Goal: Task Accomplishment & Management: Manage account settings

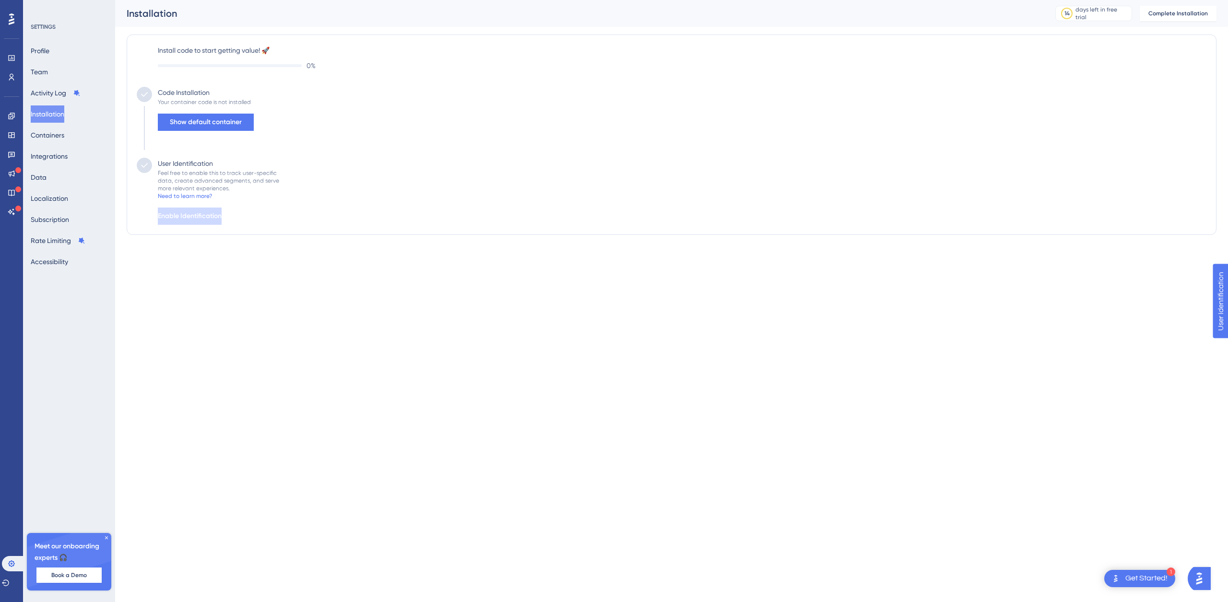
click at [744, 0] on html "1 Get Started! Performance Users Engagement Widgets Feedback Product Updates Kn…" at bounding box center [614, 0] width 1228 height 0
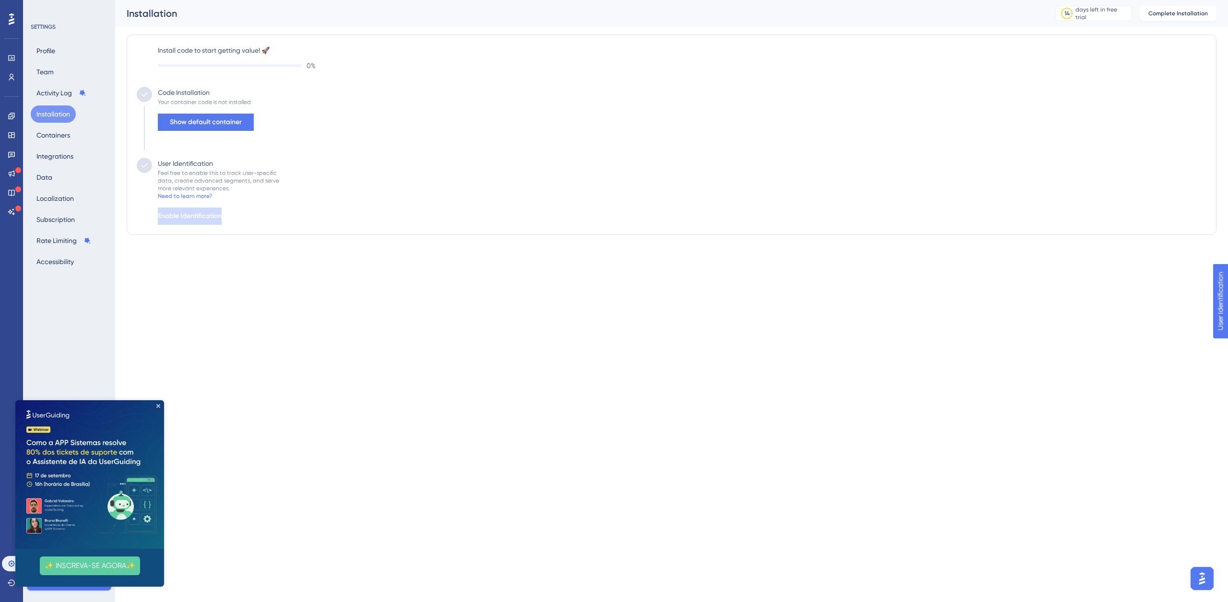
click at [847, 269] on div "Performance Users Engagement Widgets Feedback Product Updates Knowledge Base AI…" at bounding box center [614, 136] width 1228 height 273
click at [158, 406] on icon "Close Preview" at bounding box center [158, 406] width 4 height 4
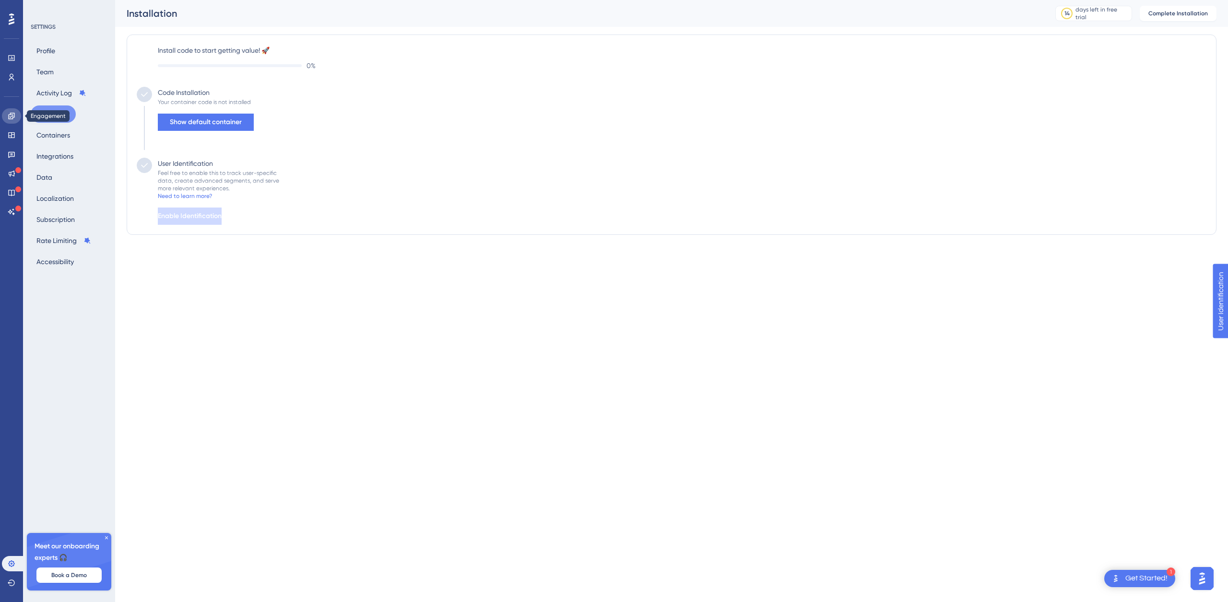
click at [14, 115] on icon at bounding box center [12, 116] width 8 height 8
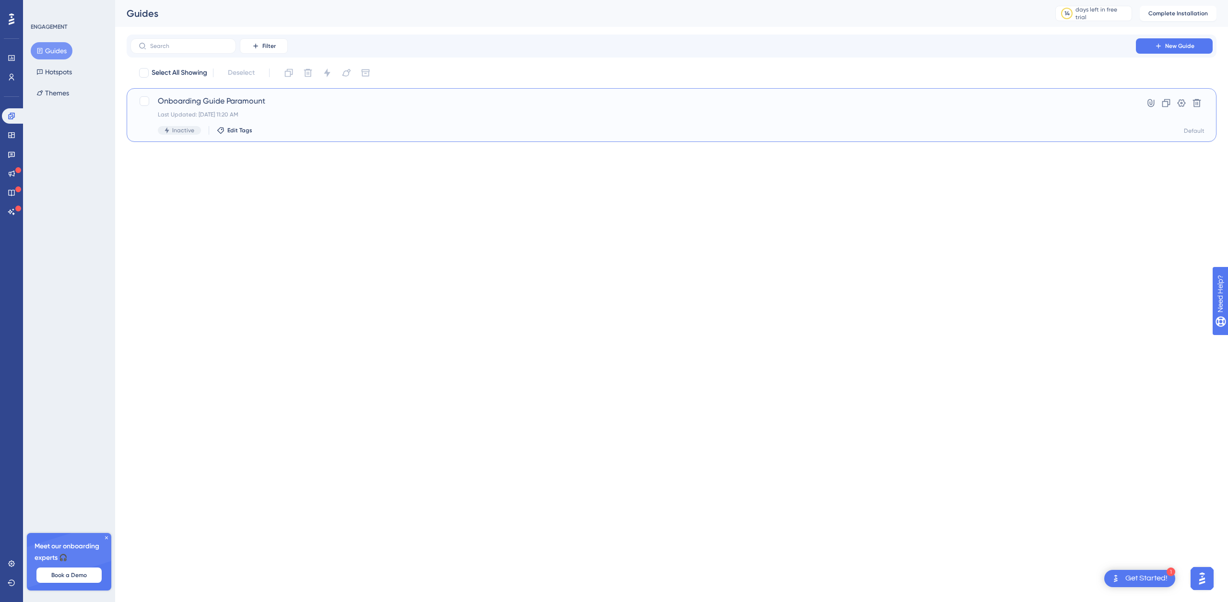
click at [258, 106] on span "Onboarding Guide Paramount" at bounding box center [633, 101] width 950 height 12
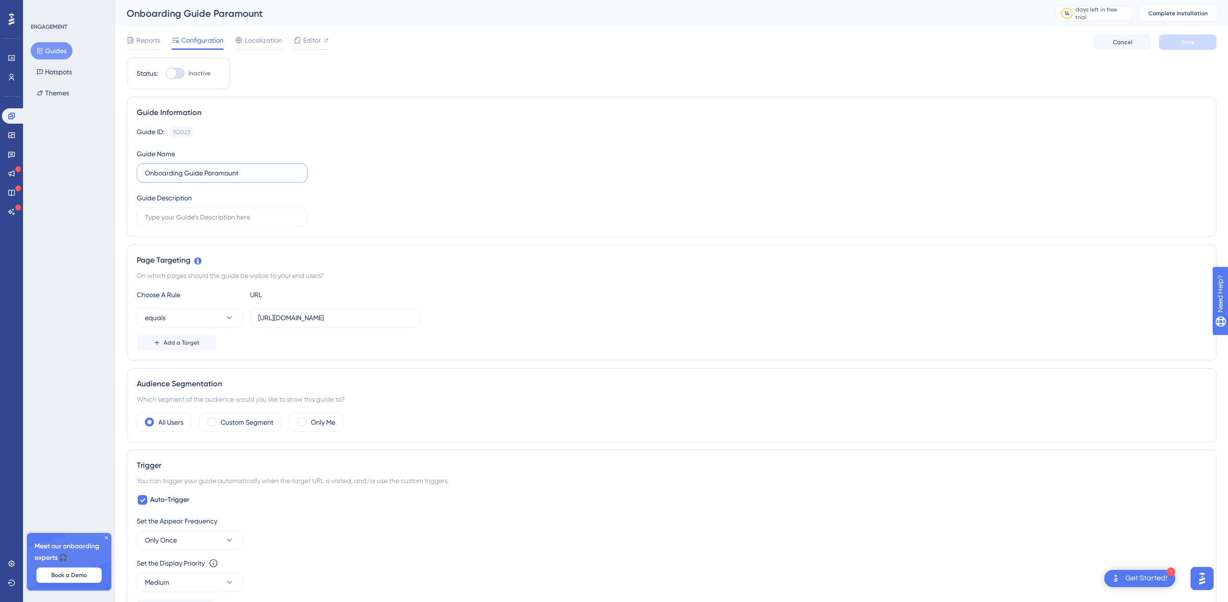
drag, startPoint x: 185, startPoint y: 173, endPoint x: 257, endPoint y: 172, distance: 71.5
click at [257, 172] on input "Onboarding Guide Paramount" at bounding box center [222, 173] width 154 height 11
type input "Onboarding Wizard Paramount Liquor"
click at [172, 218] on input "text" at bounding box center [222, 217] width 154 height 11
paste input "Onboarding new customers, quick tours, product recommendations, and special off…"
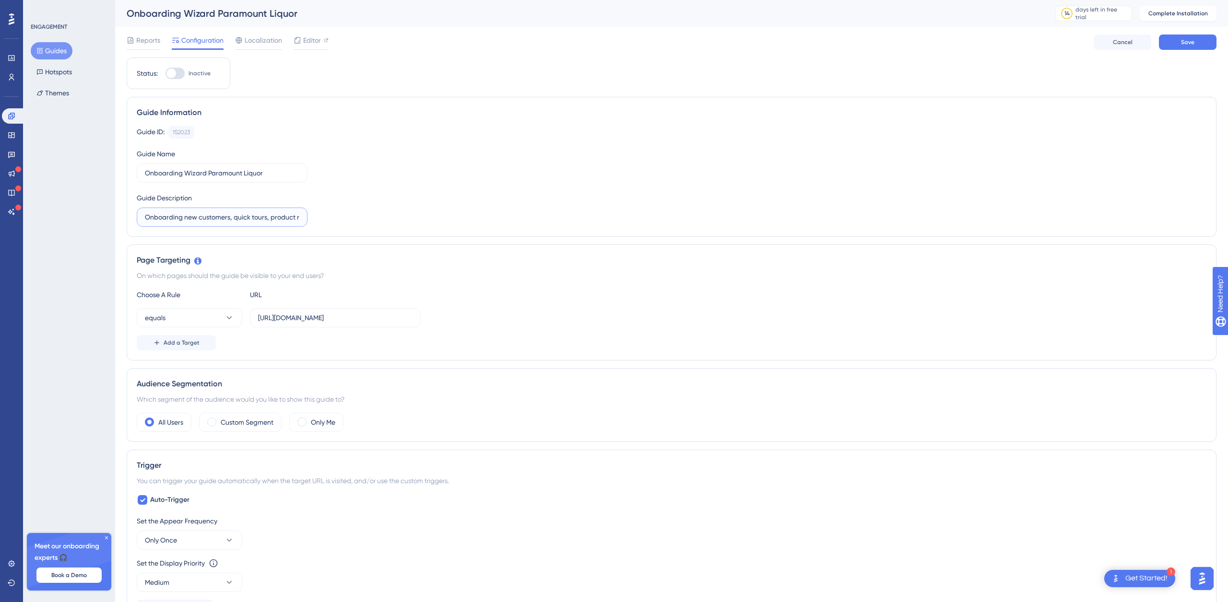
scroll to position [0, 310]
type input "Onboarding new customers, quick tours, product recommendations, and special off…"
click at [1184, 40] on span "Save" at bounding box center [1187, 42] width 13 height 8
click at [1176, 14] on span "Complete Installation" at bounding box center [1177, 14] width 59 height 8
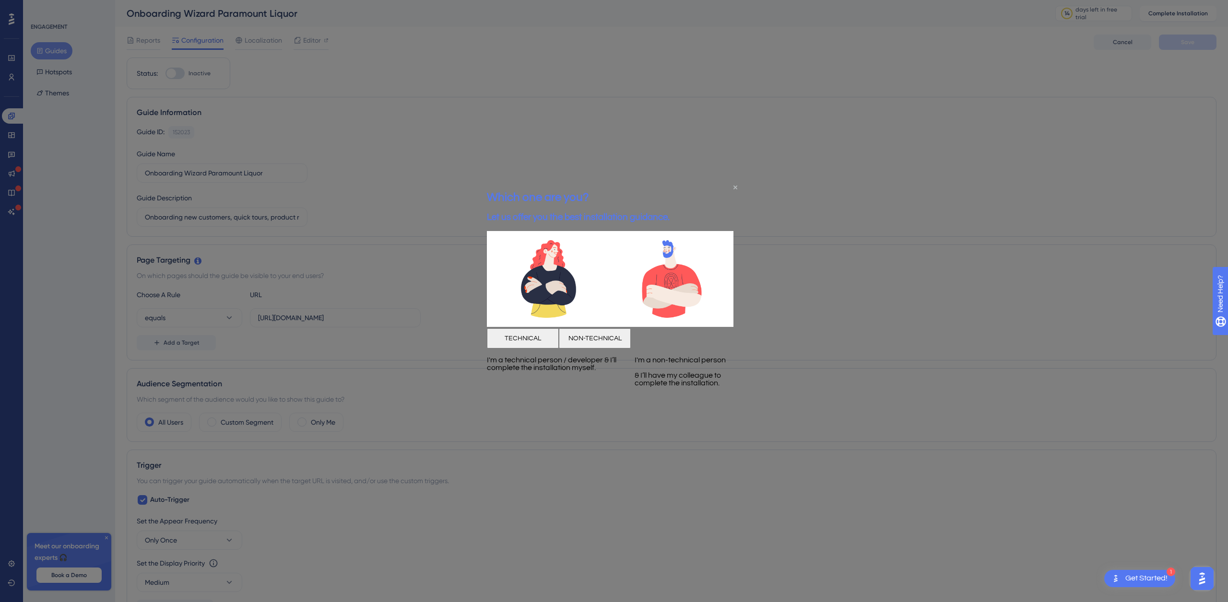
click at [734, 187] on icon "Close Preview" at bounding box center [735, 187] width 4 height 4
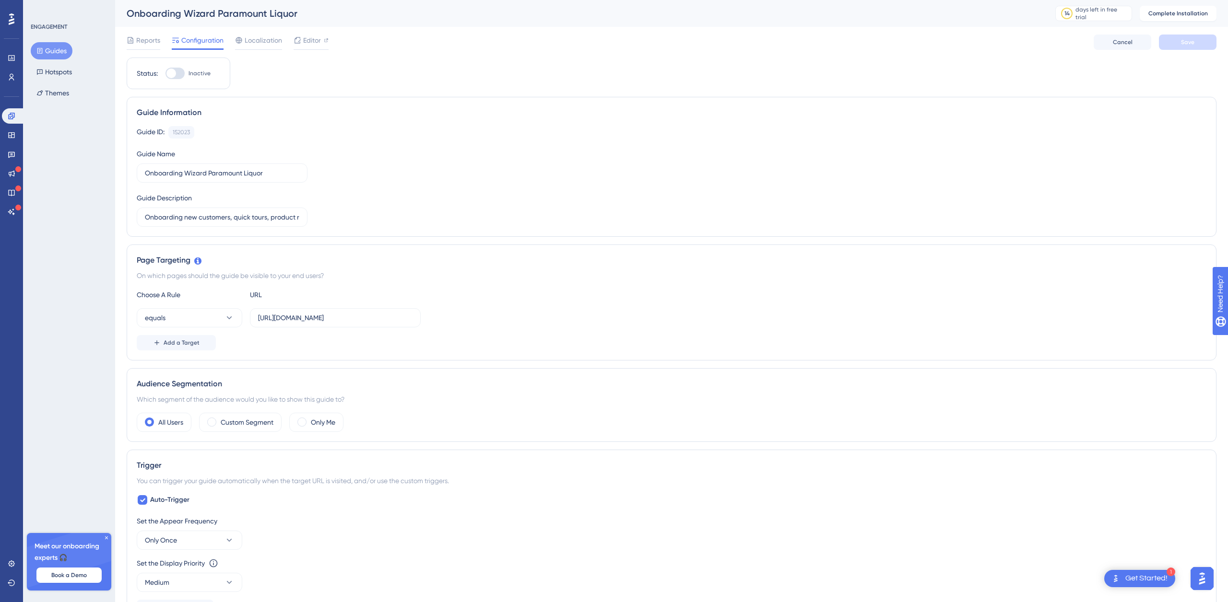
click at [1131, 577] on div "Get Started!" at bounding box center [1146, 579] width 42 height 11
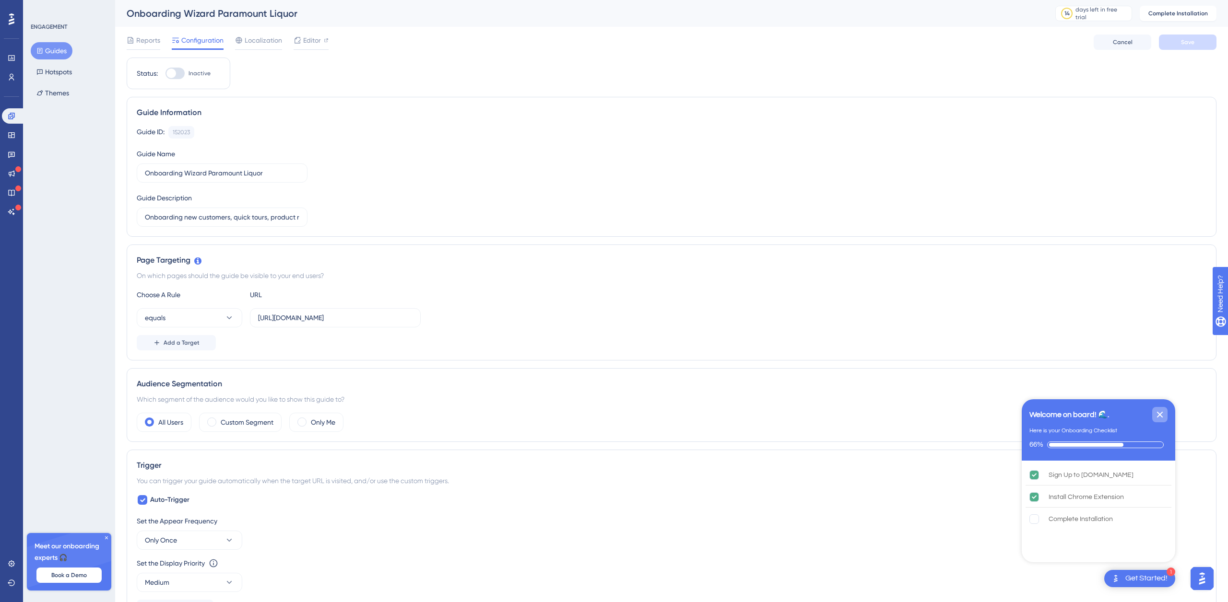
click at [1158, 416] on icon "Close Checklist" at bounding box center [1160, 415] width 6 height 6
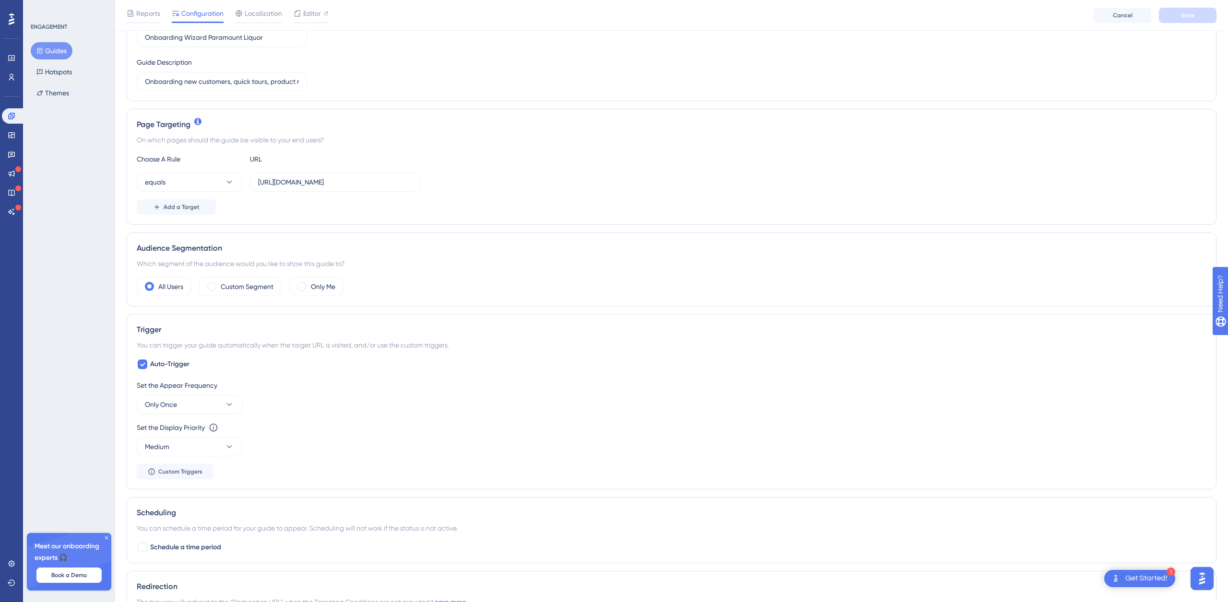
scroll to position [141, 0]
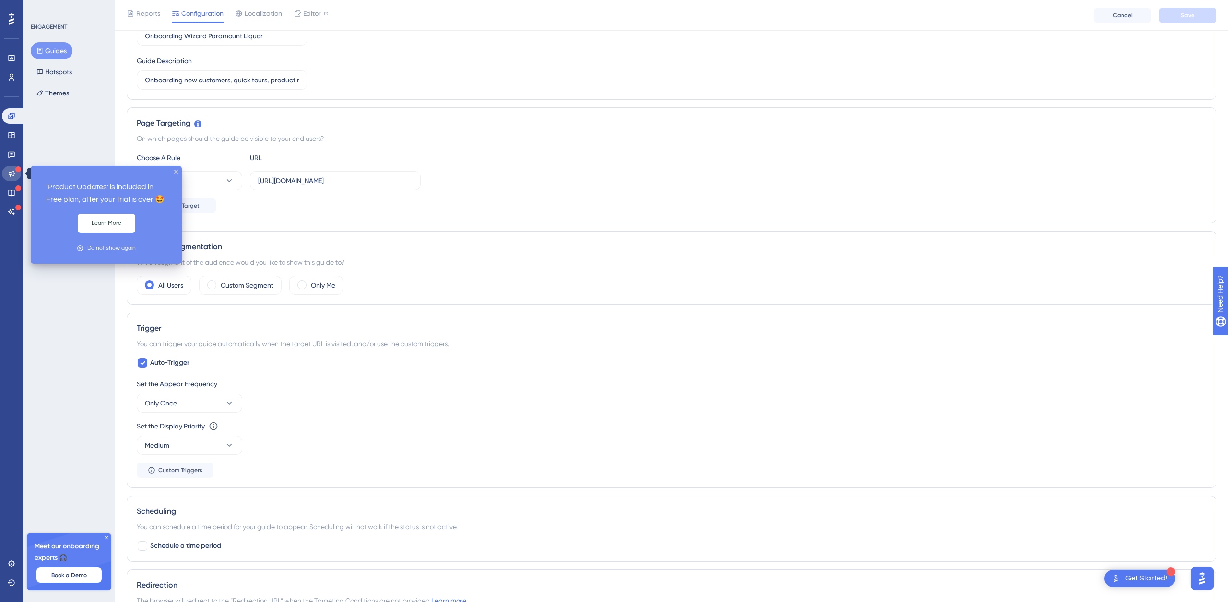
click at [9, 174] on icon at bounding box center [12, 174] width 6 height 6
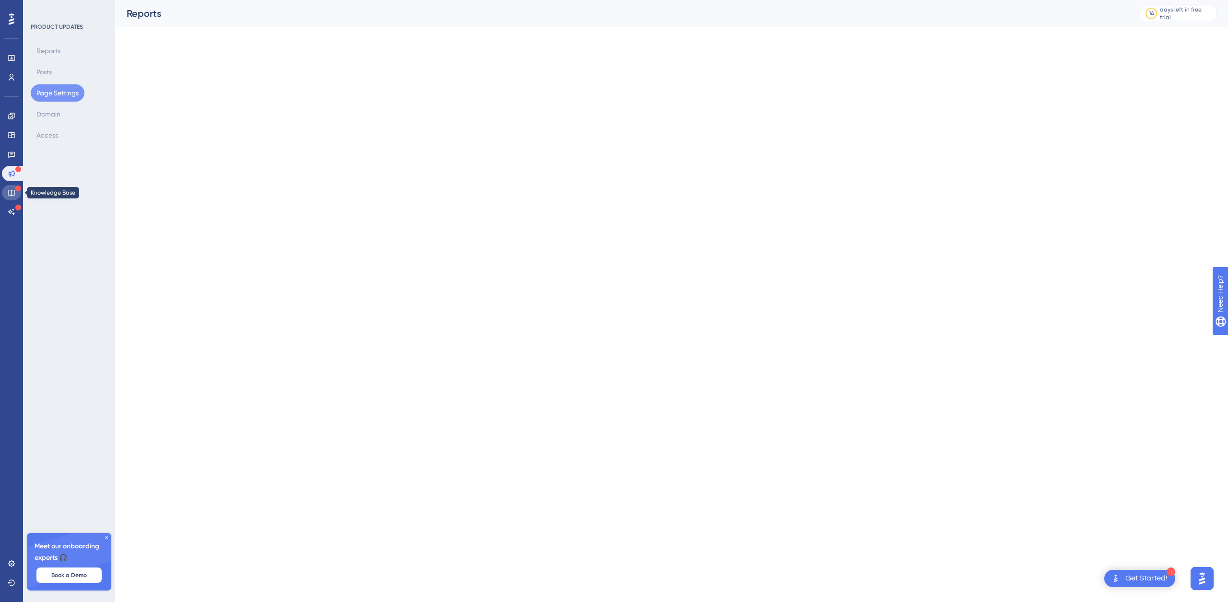
click at [12, 189] on icon at bounding box center [12, 193] width 8 height 8
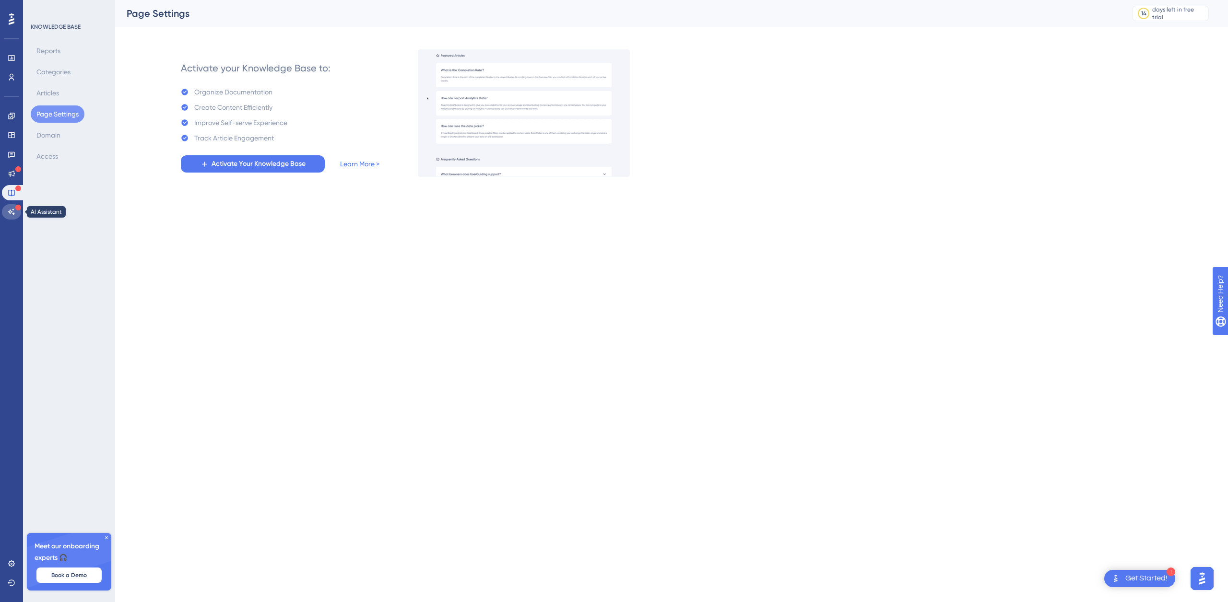
click at [11, 211] on icon at bounding box center [12, 212] width 8 height 8
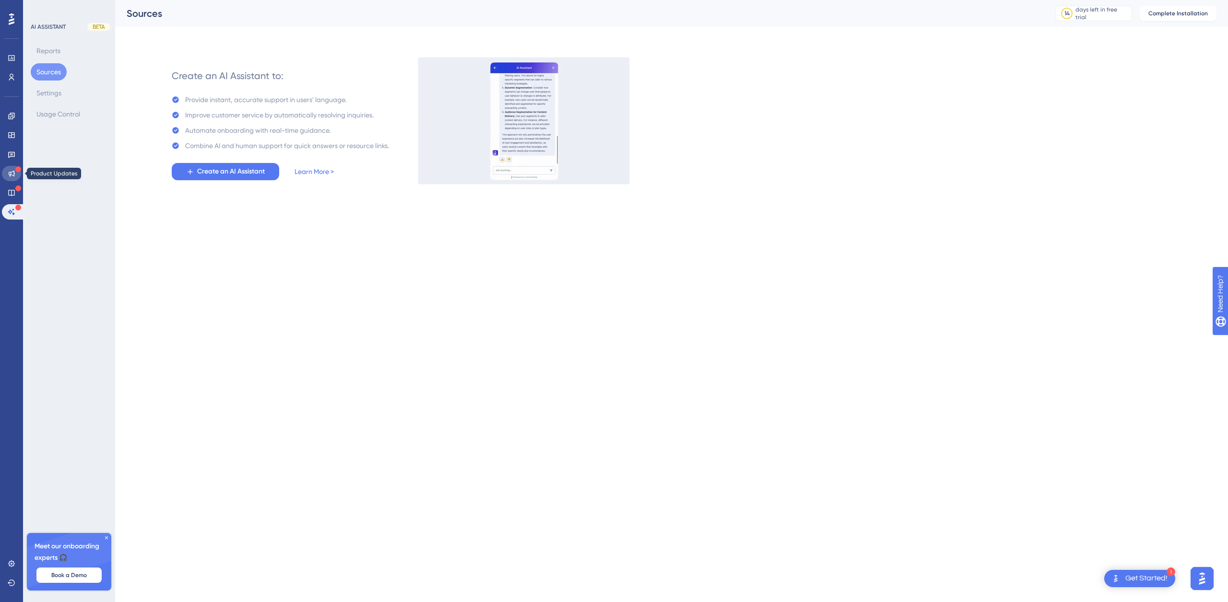
click at [13, 171] on icon at bounding box center [12, 174] width 6 height 6
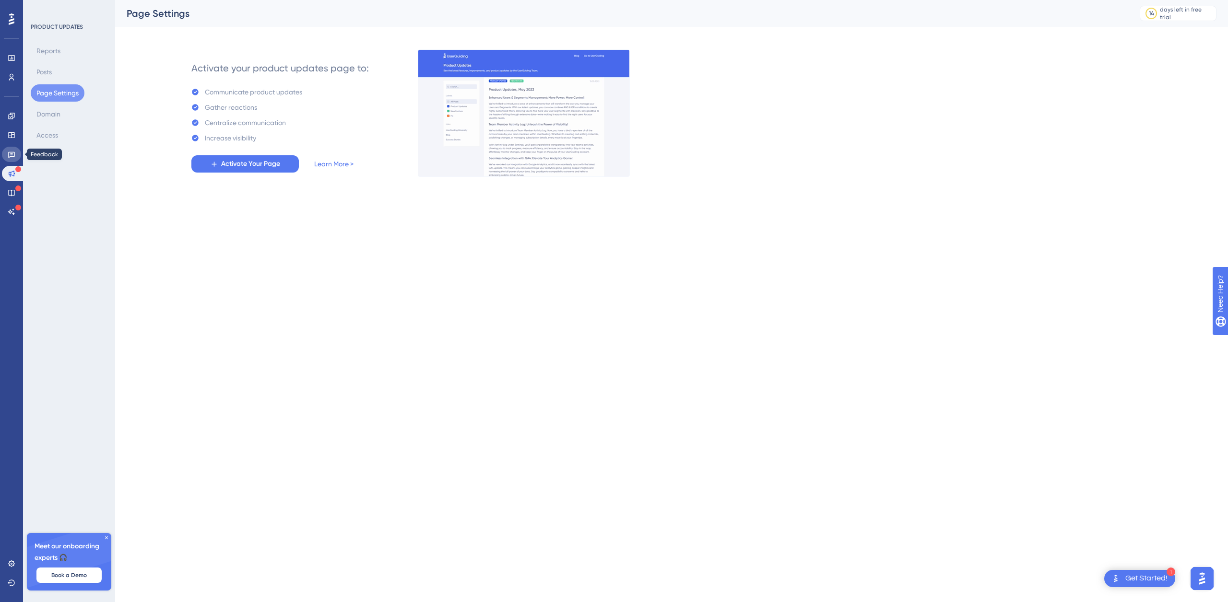
click at [13, 158] on icon at bounding box center [12, 155] width 8 height 8
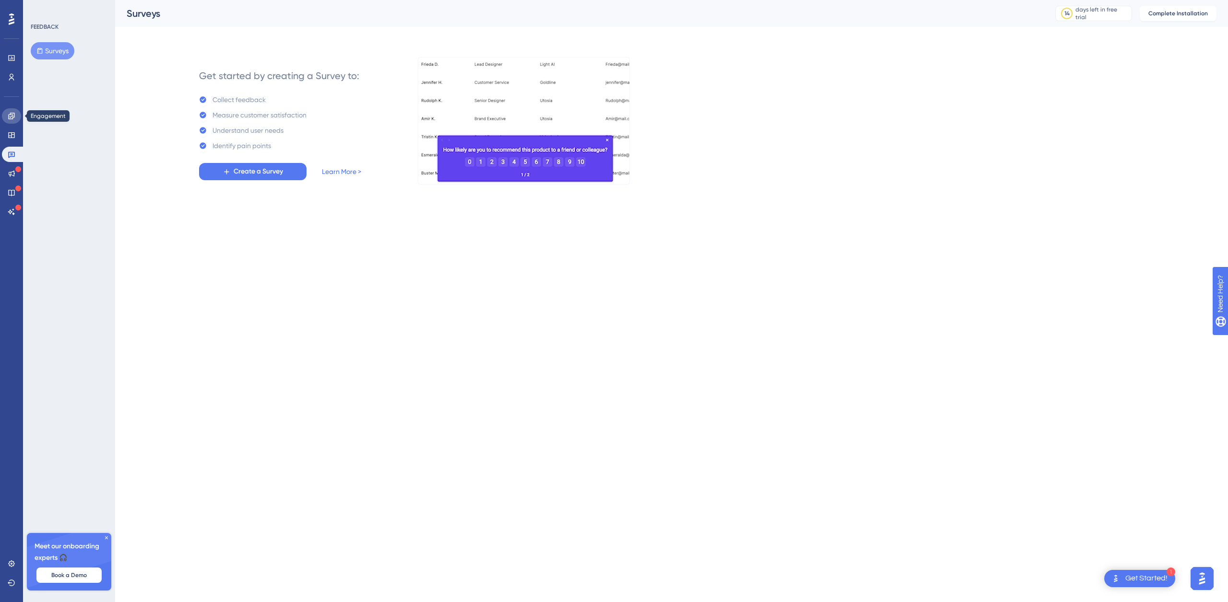
click at [12, 116] on icon at bounding box center [11, 116] width 6 height 6
